Goal: Find specific page/section: Find specific page/section

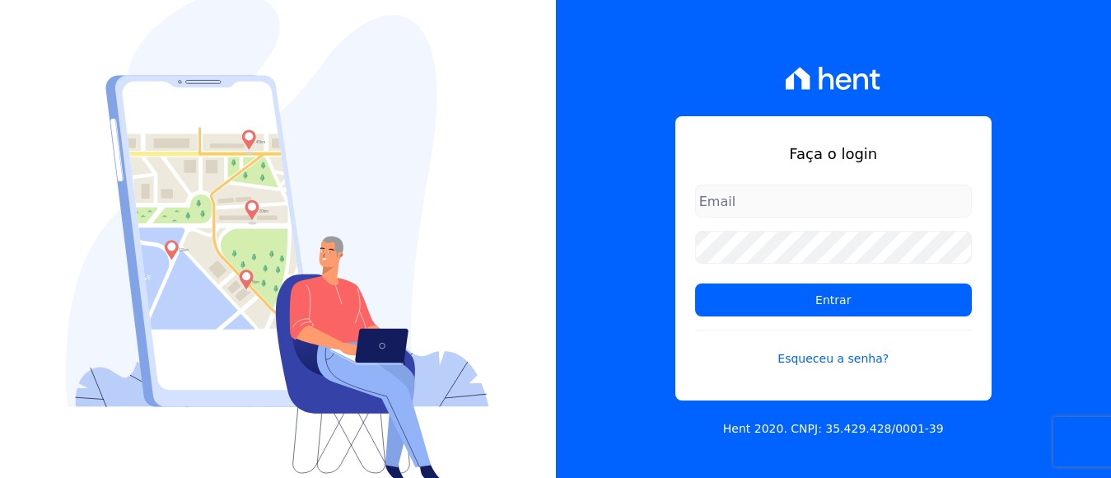
click at [777, 197] on input "email" at bounding box center [833, 200] width 277 height 33
type input "[EMAIL_ADDRESS][DOMAIN_NAME]"
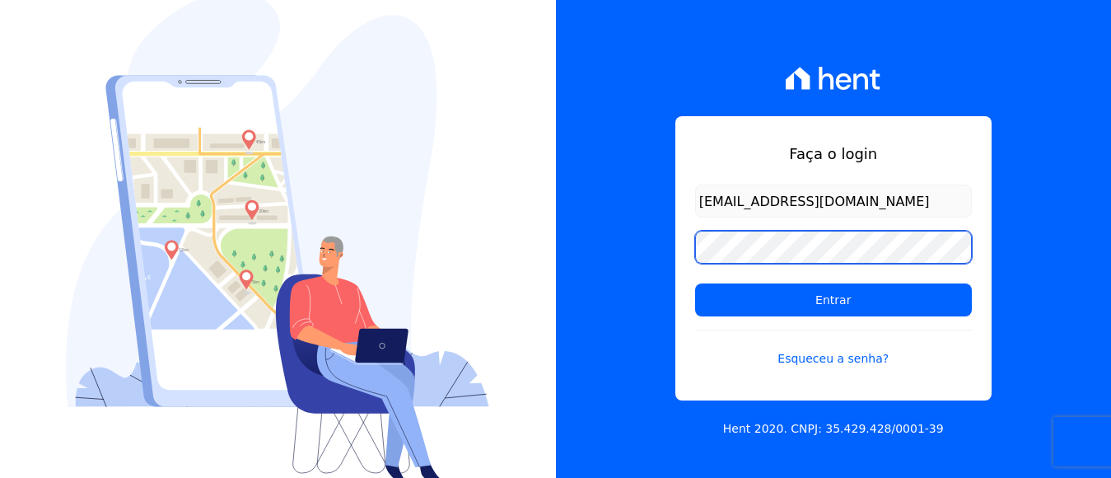
click at [695, 283] on input "Entrar" at bounding box center [833, 299] width 277 height 33
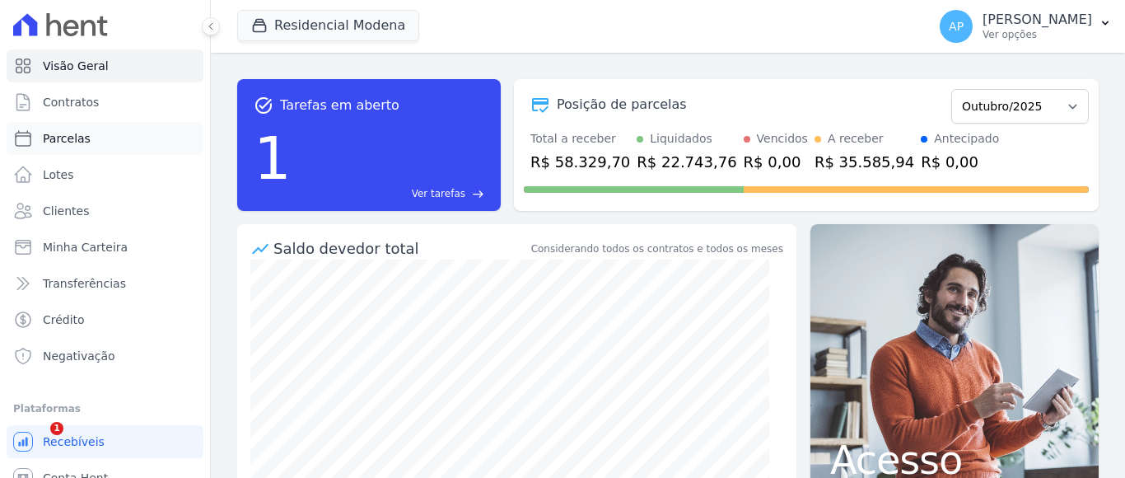
click at [68, 137] on span "Parcelas" at bounding box center [67, 138] width 48 height 16
select select
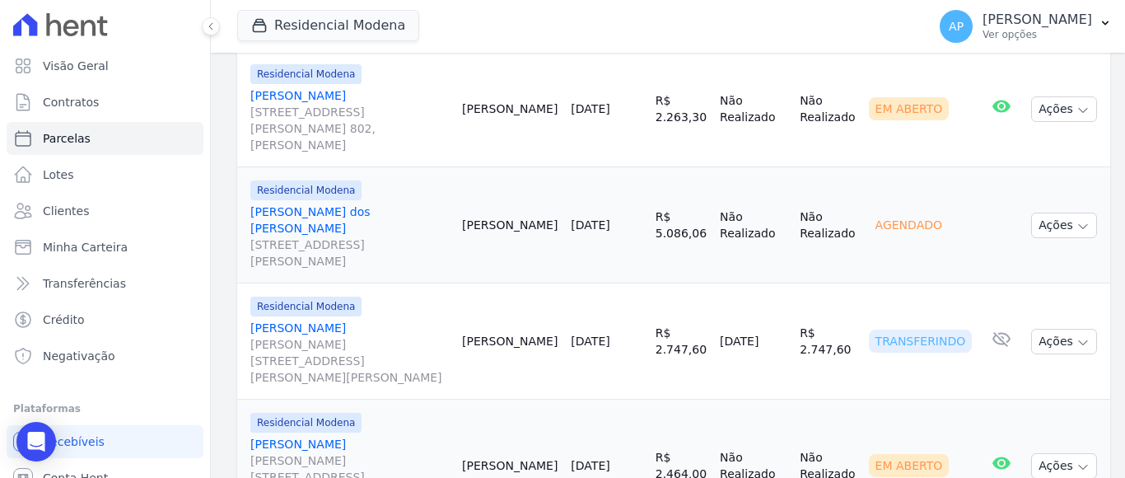
scroll to position [1437, 0]
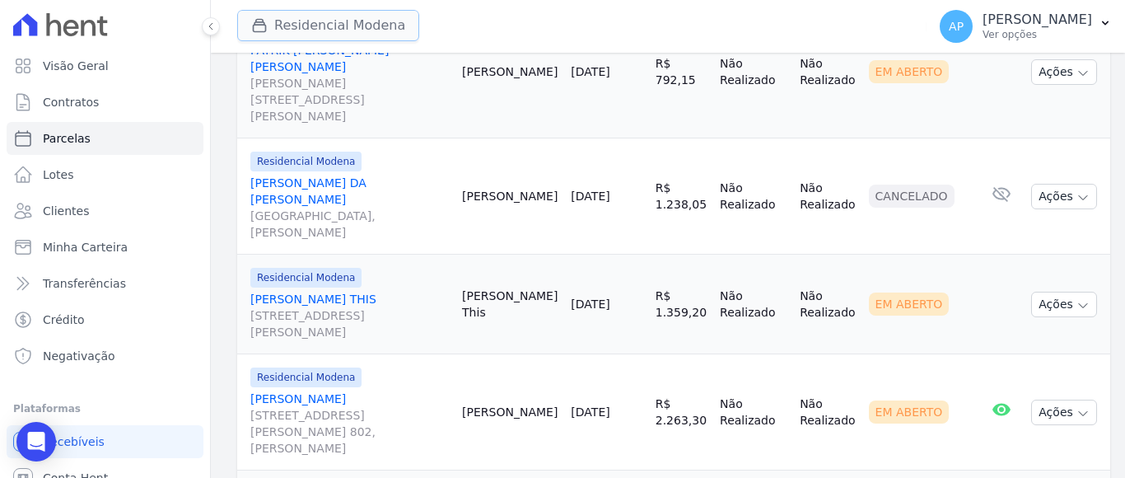
click at [266, 29] on icon "button" at bounding box center [260, 26] width 12 height 12
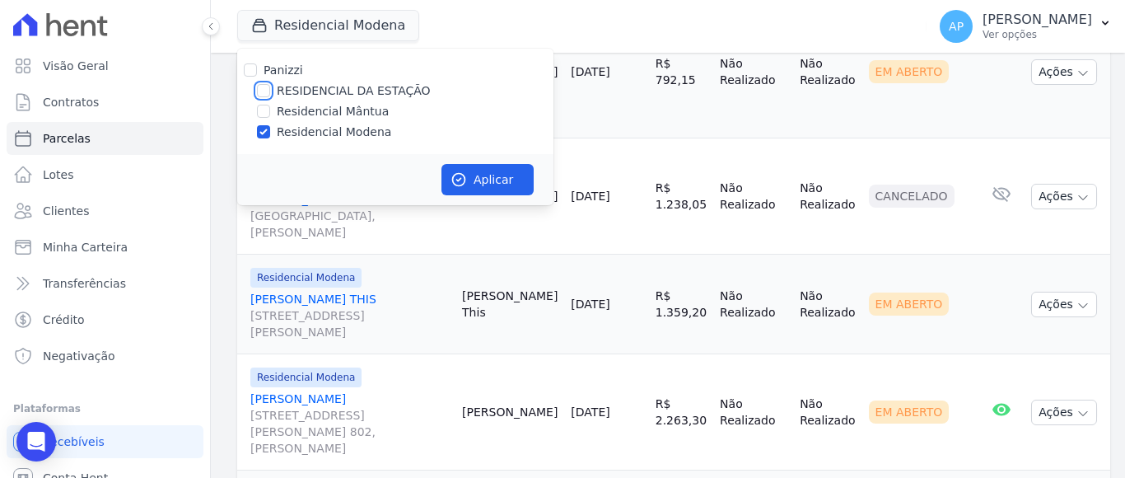
click at [261, 89] on input "RESIDENCIAL DA ESTAÇÃO" at bounding box center [263, 90] width 13 height 13
checkbox input "true"
click at [258, 133] on input "Residencial Modena" at bounding box center [263, 131] width 13 height 13
checkbox input "false"
click at [479, 183] on button "Aplicar" at bounding box center [487, 179] width 92 height 31
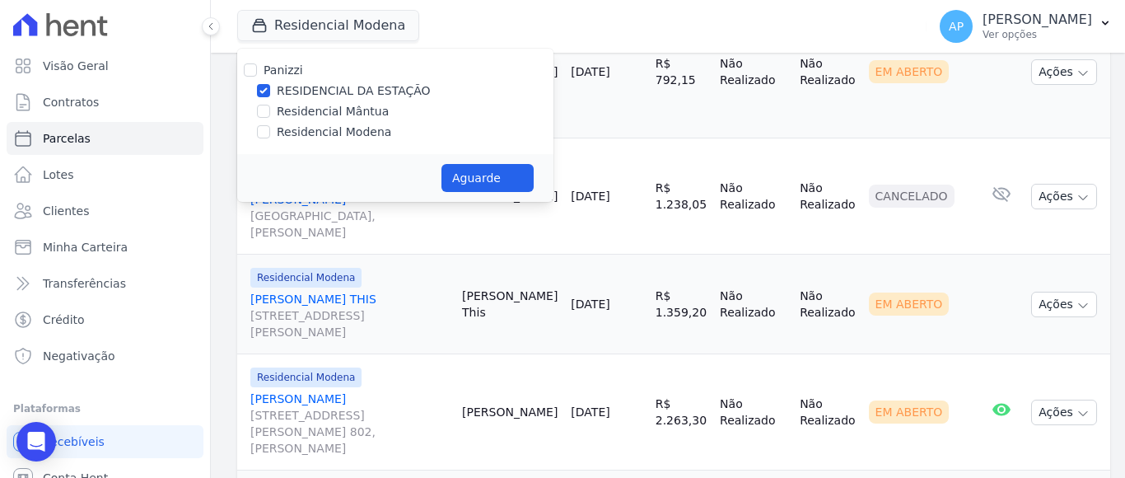
select select
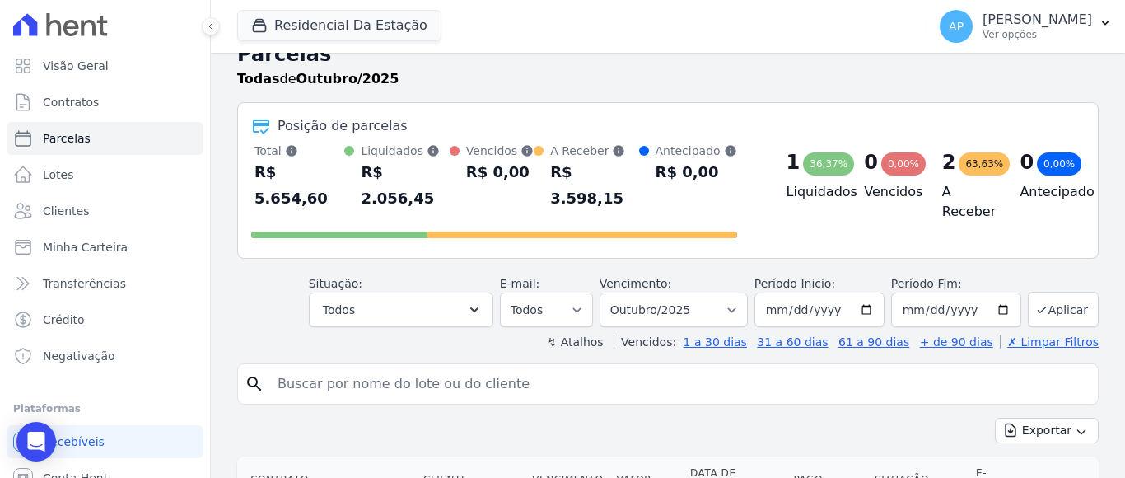
scroll to position [19, 0]
